Goal: Go to known website: Go to known website

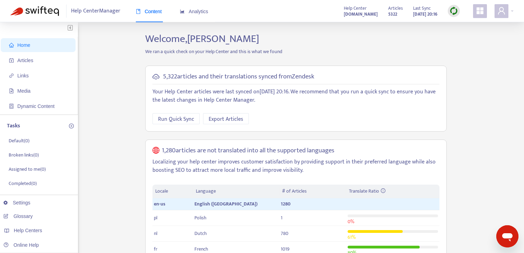
click at [458, 9] on img at bounding box center [454, 11] width 9 height 9
click at [430, 36] on h2 "Welcome, John Baker" at bounding box center [296, 39] width 312 height 12
